Goal: Task Accomplishment & Management: Manage account settings

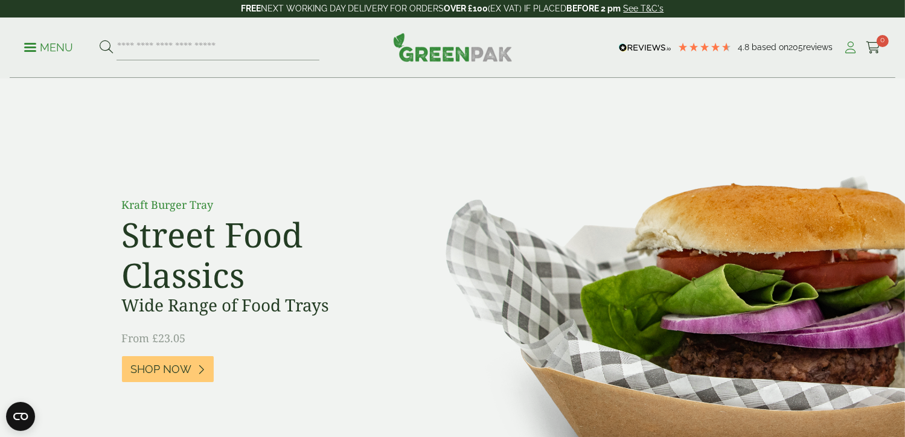
click at [853, 47] on icon at bounding box center [851, 48] width 15 height 12
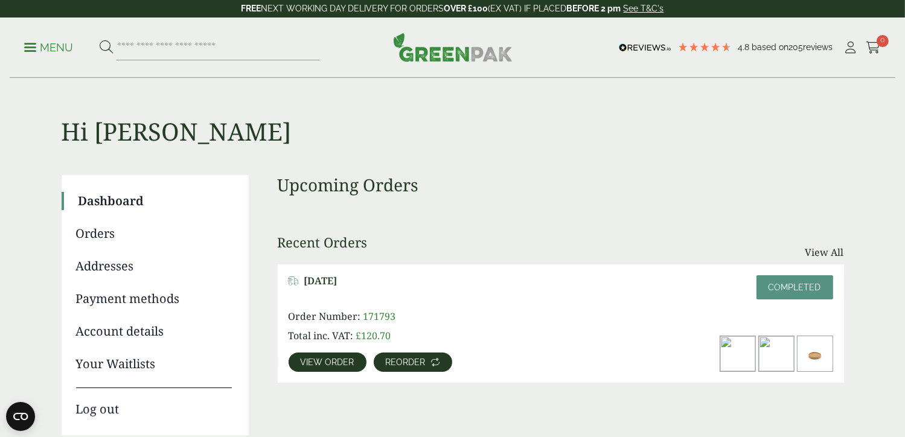
click at [386, 365] on span "Reorder" at bounding box center [406, 362] width 40 height 8
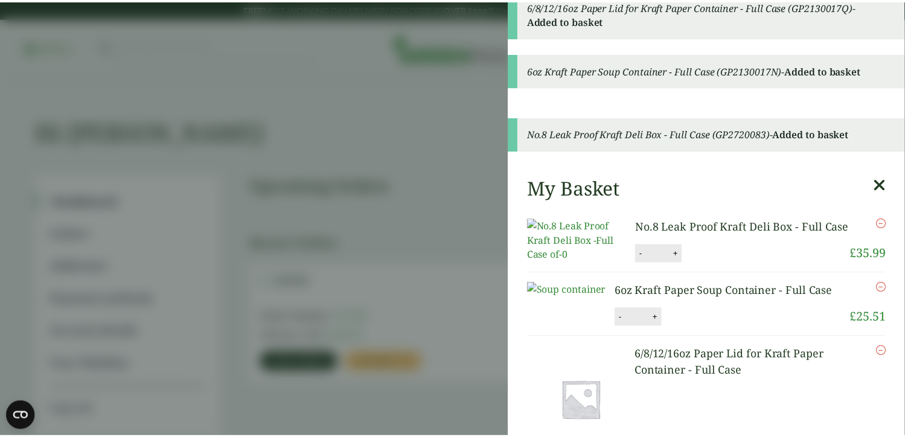
scroll to position [68, 0]
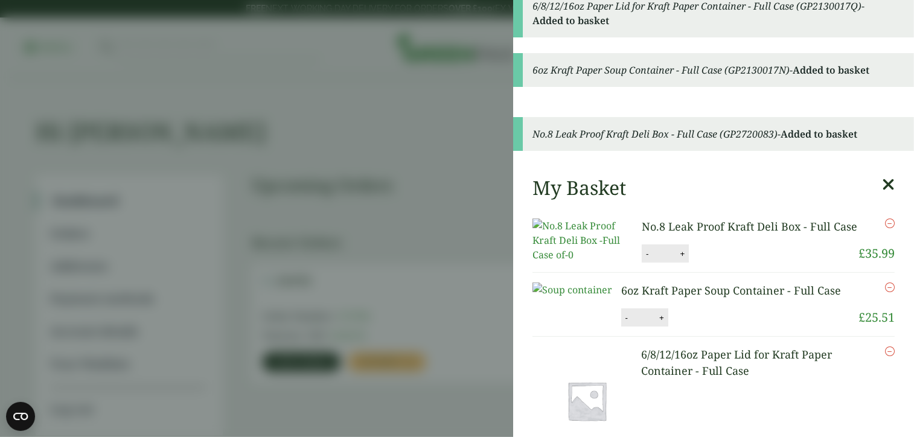
click at [882, 176] on icon at bounding box center [888, 184] width 13 height 17
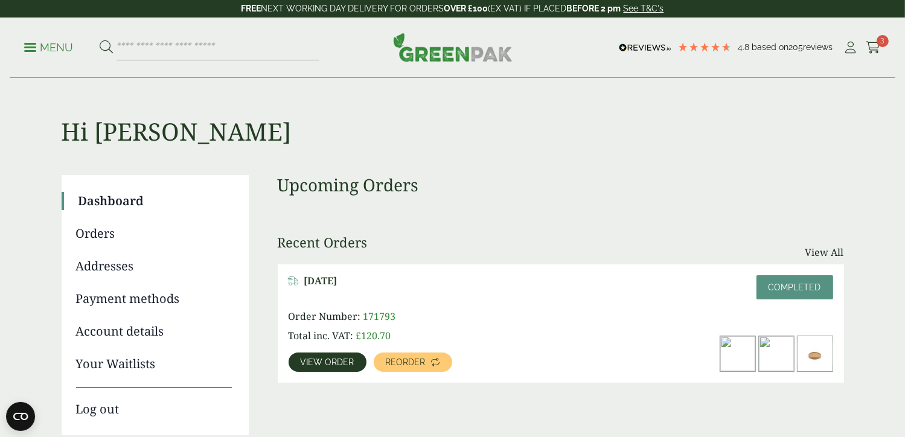
scroll to position [0, 0]
click at [836, 251] on link "View All" at bounding box center [825, 252] width 39 height 14
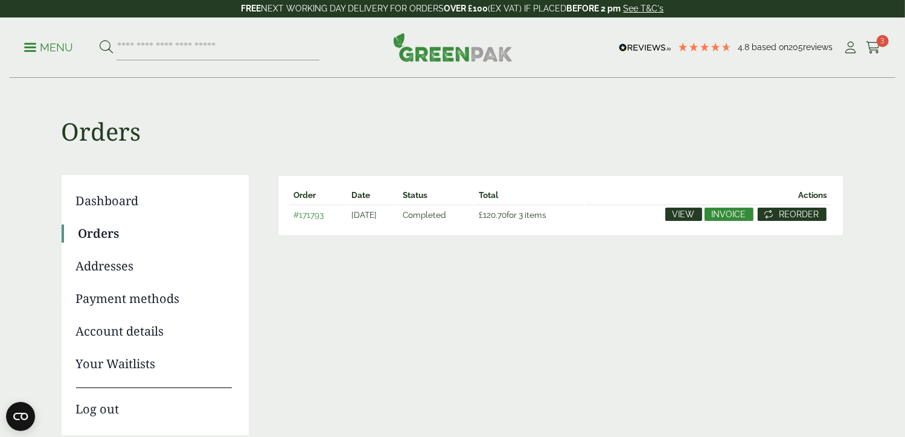
click at [820, 216] on span "Reorder" at bounding box center [800, 214] width 40 height 8
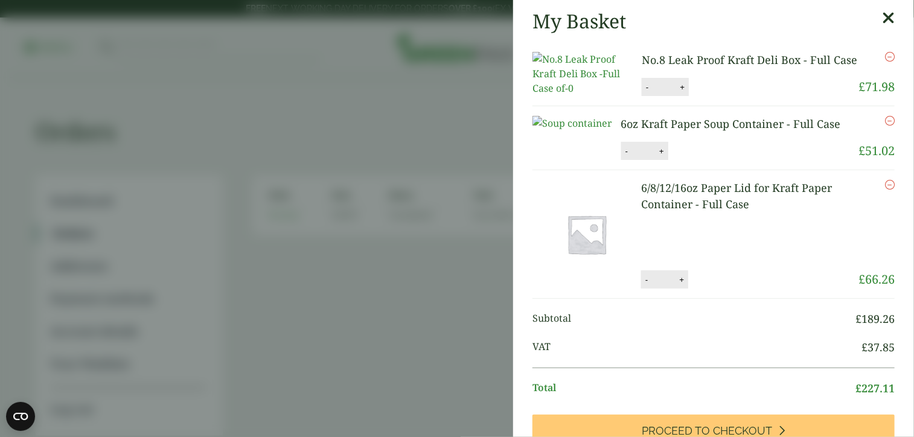
click at [882, 18] on icon at bounding box center [888, 18] width 13 height 17
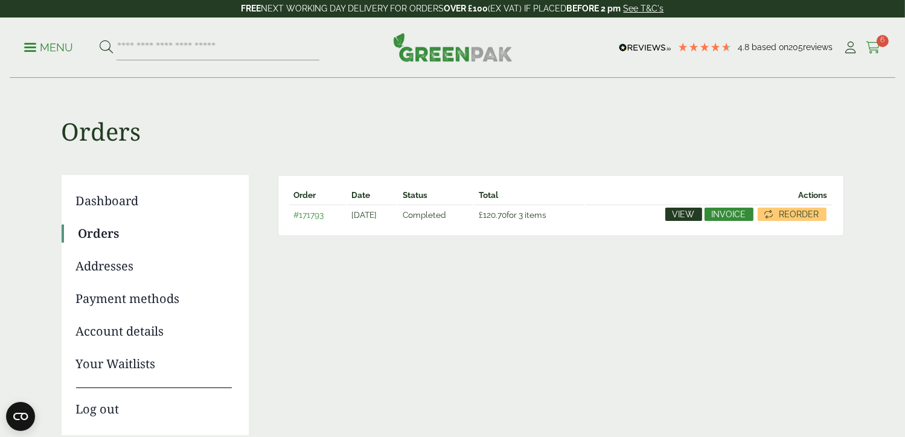
click at [877, 48] on icon at bounding box center [873, 48] width 15 height 12
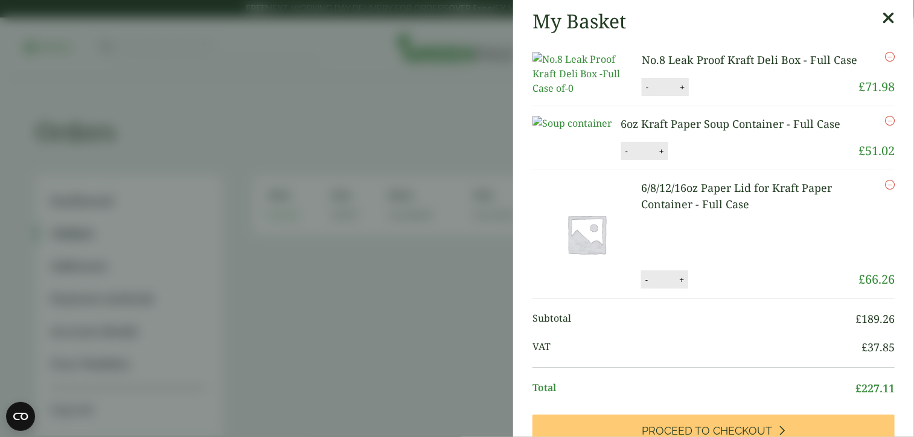
click at [882, 21] on icon at bounding box center [888, 18] width 13 height 17
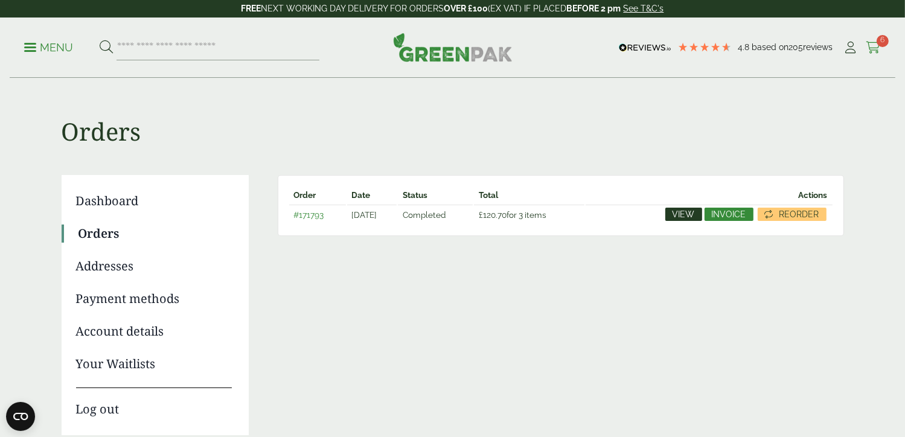
click at [877, 48] on icon at bounding box center [873, 48] width 15 height 12
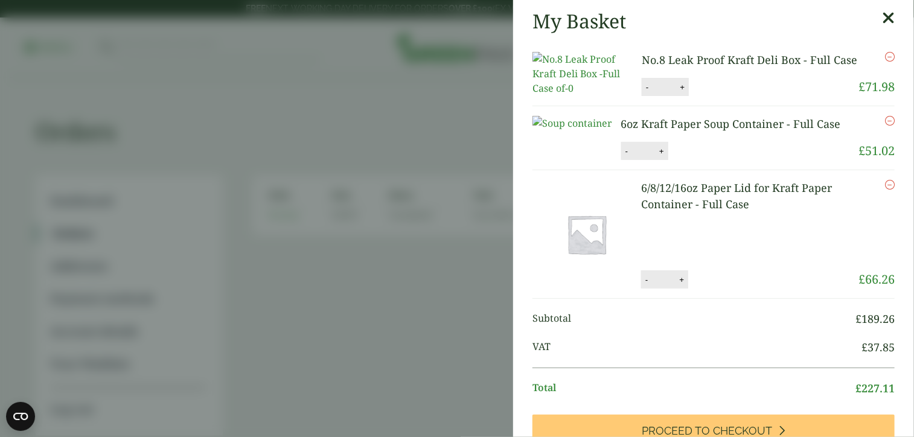
click at [885, 57] on icon "Remove this item" at bounding box center [890, 57] width 10 height 10
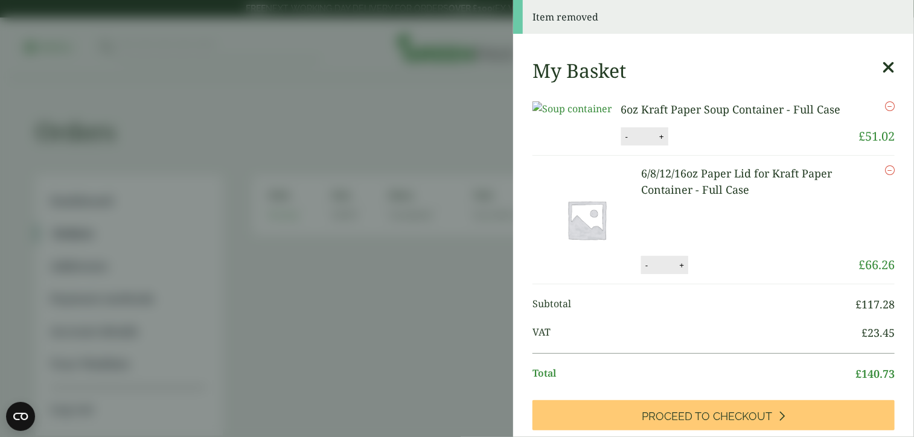
click at [885, 104] on icon "Remove this item" at bounding box center [890, 106] width 10 height 10
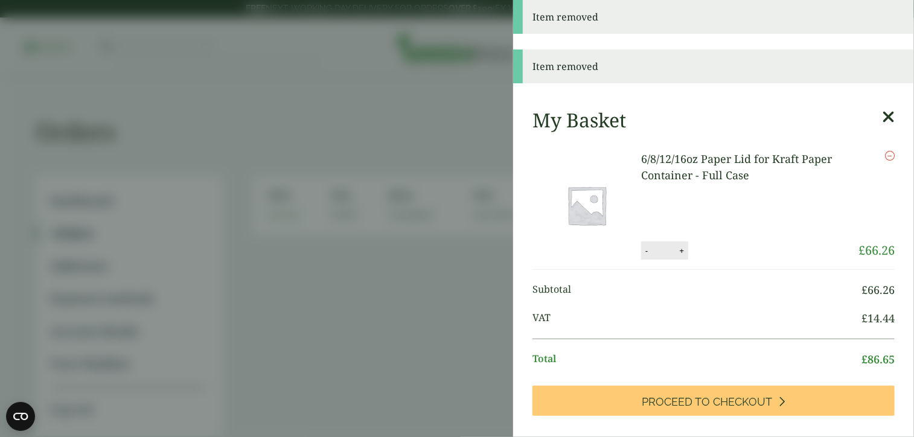
click at [885, 153] on icon "Remove this item" at bounding box center [890, 156] width 10 height 10
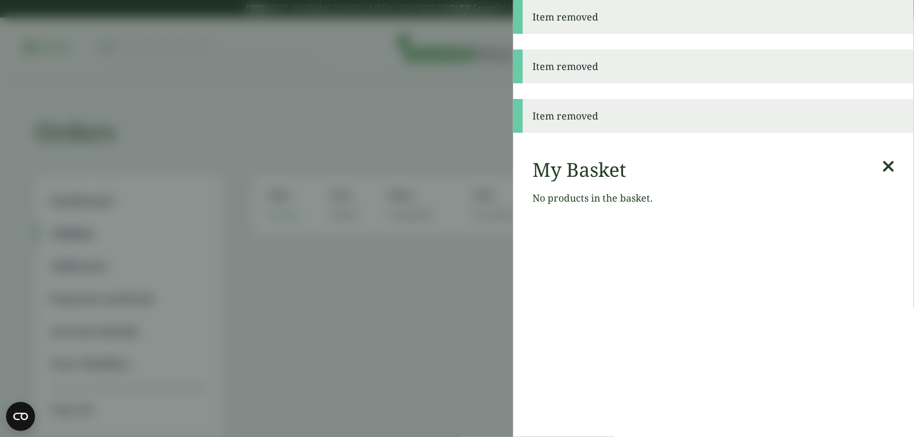
click at [873, 153] on div "My Basket No products in the basket." at bounding box center [713, 187] width 401 height 76
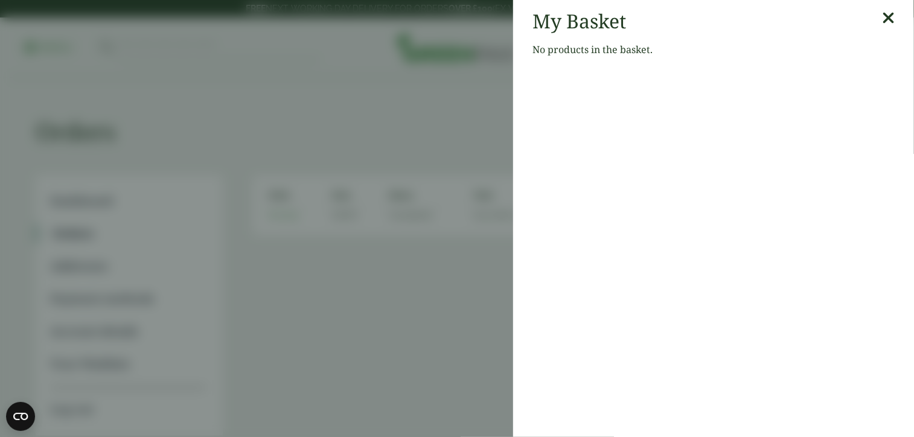
click at [882, 18] on icon at bounding box center [888, 18] width 13 height 17
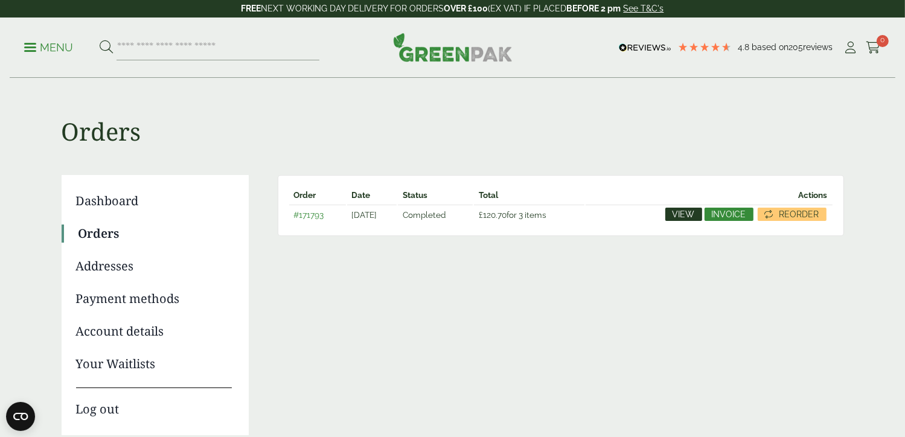
click at [24, 47] on div "Menu 4.8 Based on 205 reviews My Account 0" at bounding box center [453, 48] width 886 height 60
click at [29, 47] on span at bounding box center [30, 48] width 12 height 2
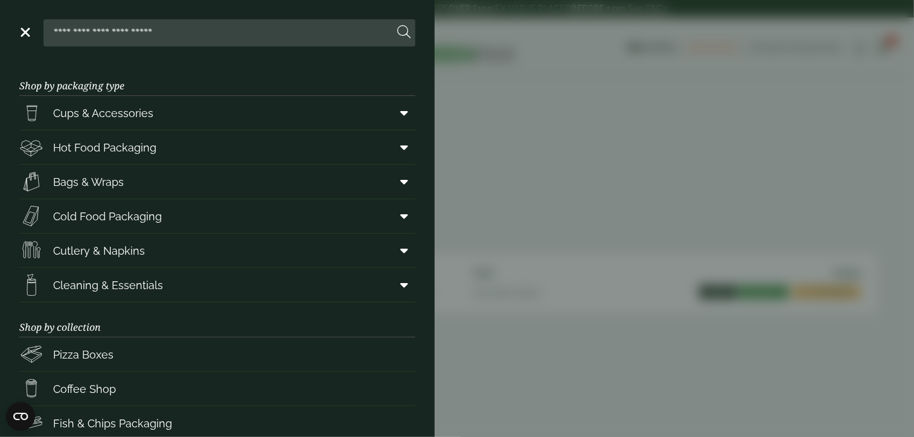
scroll to position [161, 0]
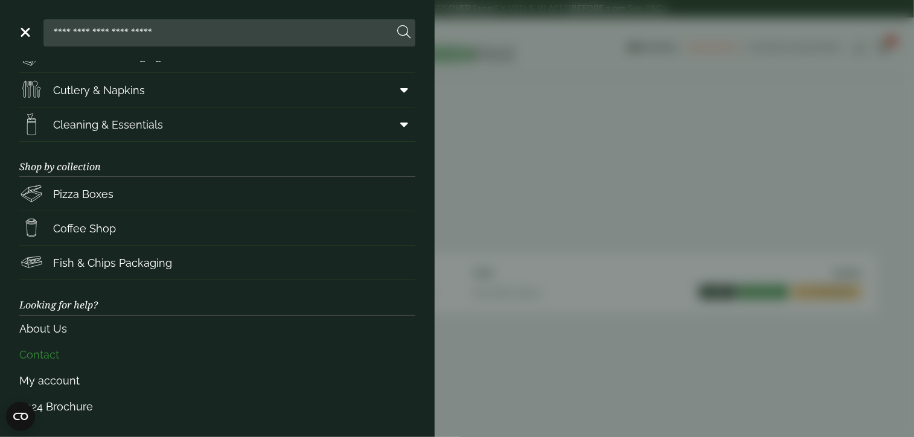
click at [99, 360] on link "Contact" at bounding box center [217, 355] width 396 height 26
